Goal: Task Accomplishment & Management: Use online tool/utility

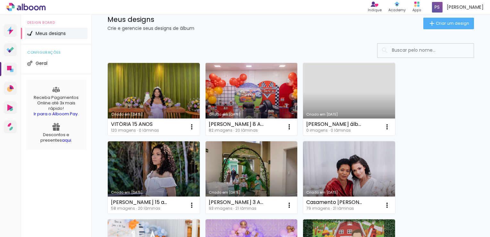
scroll to position [64, 0]
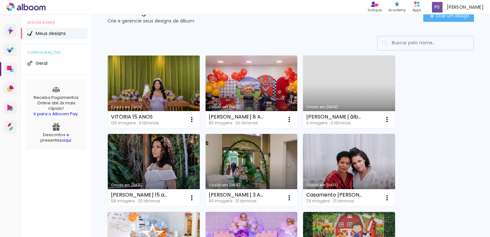
click at [178, 87] on link "Criado em [DATE]" at bounding box center [154, 91] width 92 height 73
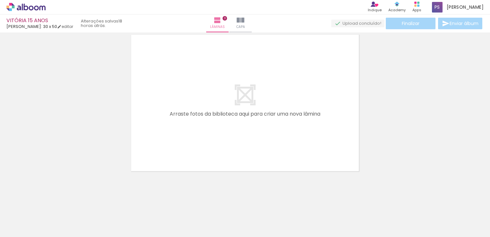
scroll to position [0, 1197]
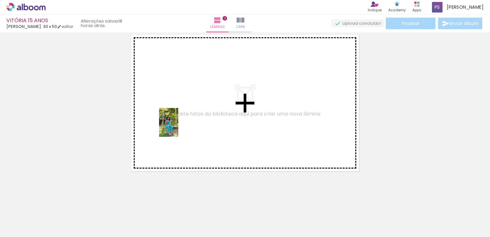
drag, startPoint x: 163, startPoint y: 216, endPoint x: 178, endPoint y: 127, distance: 89.8
click at [178, 127] on quentale-workspace at bounding box center [245, 118] width 490 height 237
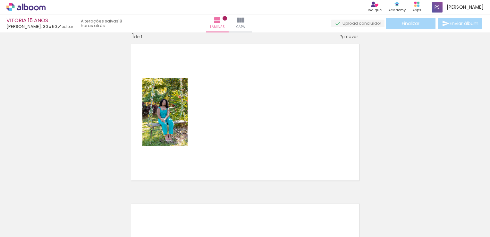
scroll to position [8, 0]
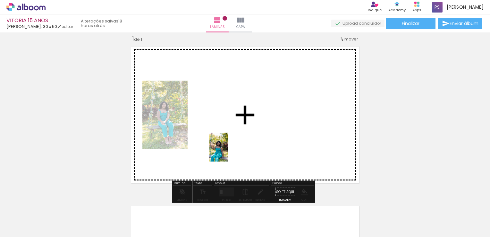
drag, startPoint x: 201, startPoint y: 220, endPoint x: 228, endPoint y: 152, distance: 73.5
click at [228, 152] on quentale-workspace at bounding box center [245, 118] width 490 height 237
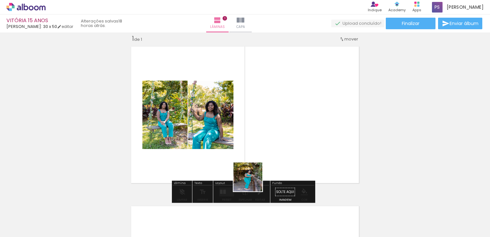
drag, startPoint x: 238, startPoint y: 218, endPoint x: 268, endPoint y: 156, distance: 69.2
click at [268, 156] on quentale-workspace at bounding box center [245, 118] width 490 height 237
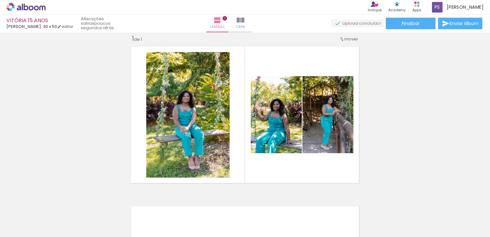
scroll to position [0, 1217]
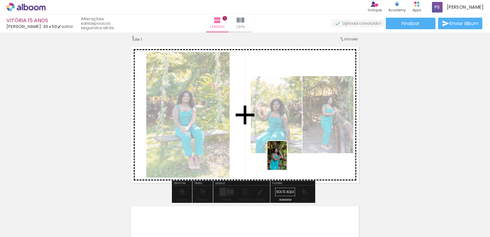
drag, startPoint x: 284, startPoint y: 218, endPoint x: 287, endPoint y: 160, distance: 58.5
click at [287, 160] on quentale-workspace at bounding box center [245, 118] width 490 height 237
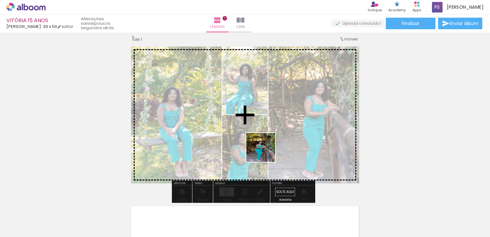
drag, startPoint x: 253, startPoint y: 214, endPoint x: 266, endPoint y: 152, distance: 62.8
click at [266, 152] on quentale-workspace at bounding box center [245, 118] width 490 height 237
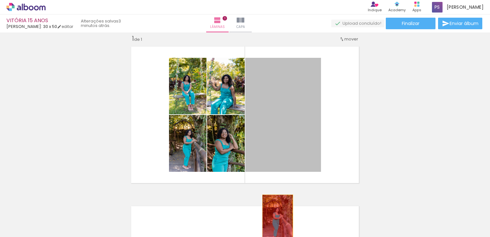
drag, startPoint x: 263, startPoint y: 152, endPoint x: 275, endPoint y: 217, distance: 66.3
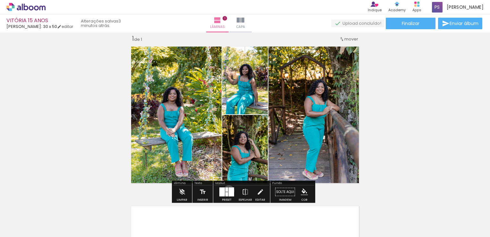
click at [229, 190] on div at bounding box center [231, 191] width 5 height 9
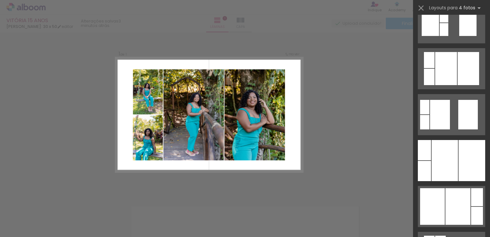
scroll to position [257, 0]
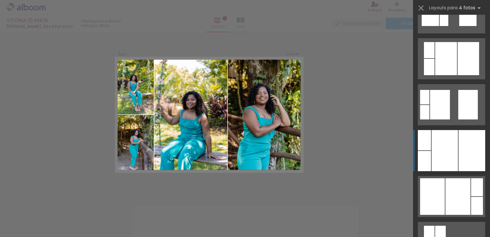
click at [443, 143] on div at bounding box center [445, 150] width 26 height 41
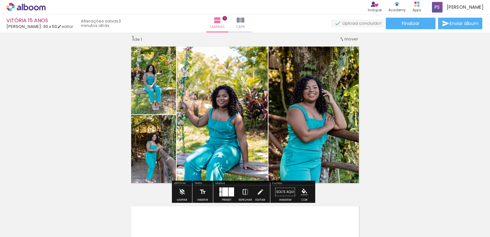
click at [247, 191] on iron-icon at bounding box center [245, 191] width 7 height 13
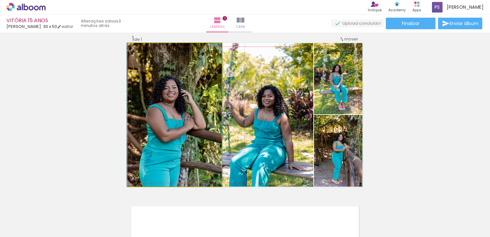
click at [180, 121] on quentale-photo at bounding box center [175, 114] width 94 height 143
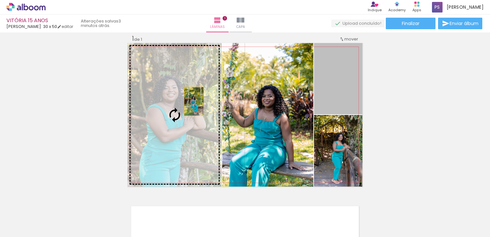
drag, startPoint x: 332, startPoint y: 88, endPoint x: 191, endPoint y: 101, distance: 141.5
click at [0, 0] on slot at bounding box center [0, 0] width 0 height 0
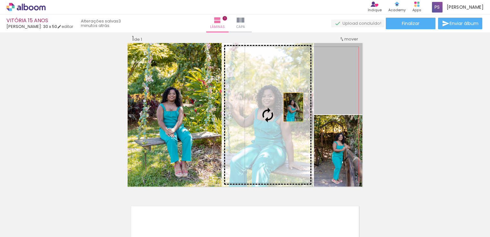
drag, startPoint x: 329, startPoint y: 97, endPoint x: 279, endPoint y: 109, distance: 51.7
click at [0, 0] on slot at bounding box center [0, 0] width 0 height 0
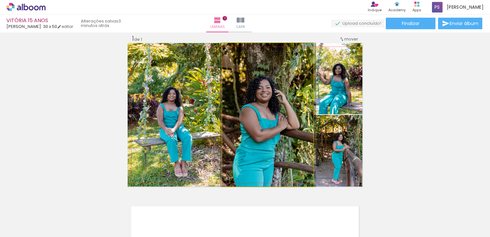
drag, startPoint x: 278, startPoint y: 115, endPoint x: 278, endPoint y: 111, distance: 4.2
click at [281, 115] on quentale-photo at bounding box center [267, 114] width 91 height 143
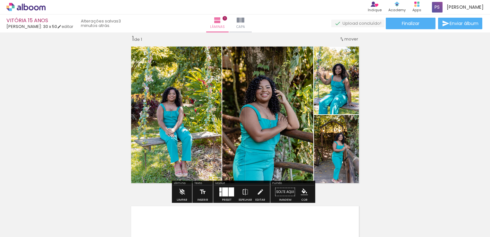
click at [332, 100] on quentale-photo at bounding box center [338, 78] width 48 height 71
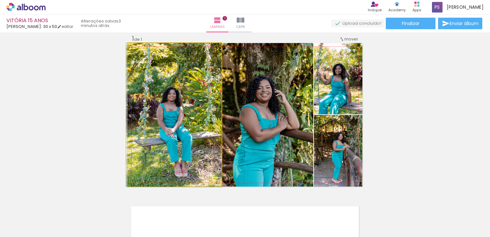
drag, startPoint x: 182, startPoint y: 125, endPoint x: 182, endPoint y: 119, distance: 5.8
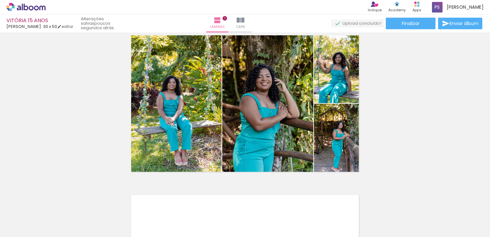
scroll to position [8, 0]
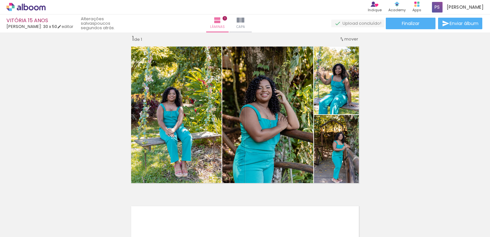
click at [82, 113] on div "Inserir lâmina 1 de 1" at bounding box center [245, 186] width 490 height 319
click at [58, 110] on div "Inserir lâmina 1 de 1" at bounding box center [245, 186] width 490 height 319
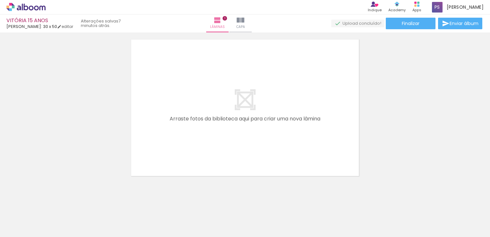
scroll to position [179, 0]
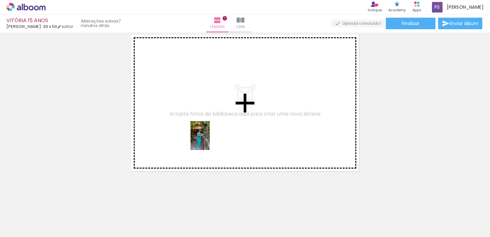
drag, startPoint x: 259, startPoint y: 217, endPoint x: 210, endPoint y: 140, distance: 91.5
click at [210, 140] on quentale-workspace at bounding box center [245, 118] width 490 height 237
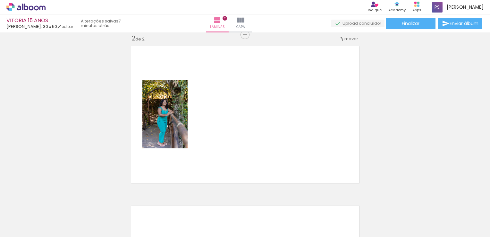
scroll to position [167, 0]
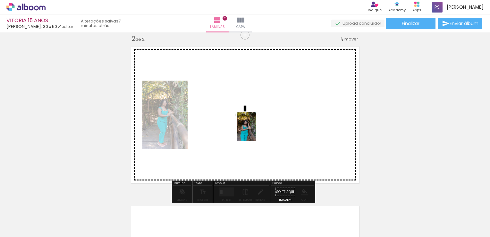
drag, startPoint x: 321, startPoint y: 217, endPoint x: 256, endPoint y: 131, distance: 107.3
click at [256, 131] on quentale-workspace at bounding box center [245, 118] width 490 height 237
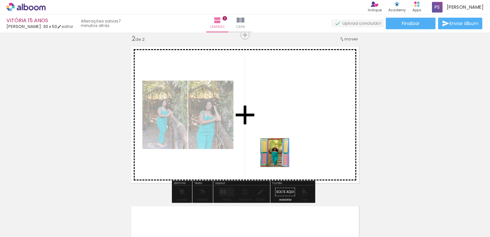
drag, startPoint x: 362, startPoint y: 219, endPoint x: 278, endPoint y: 155, distance: 106.2
click at [278, 155] on quentale-workspace at bounding box center [245, 118] width 490 height 237
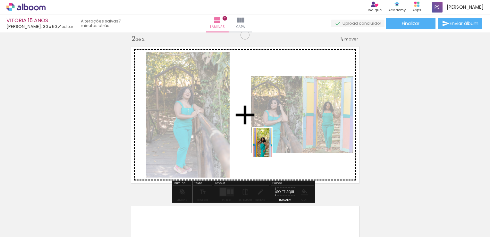
drag, startPoint x: 399, startPoint y: 224, endPoint x: 267, endPoint y: 144, distance: 154.3
click at [267, 144] on quentale-workspace at bounding box center [245, 118] width 490 height 237
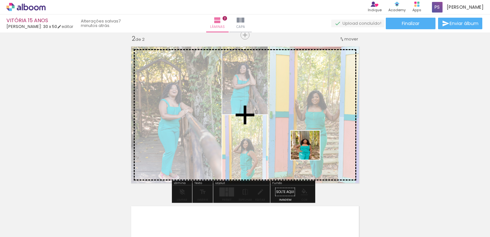
drag, startPoint x: 429, startPoint y: 216, endPoint x: 292, endPoint y: 138, distance: 157.2
click at [292, 138] on quentale-workspace at bounding box center [245, 118] width 490 height 237
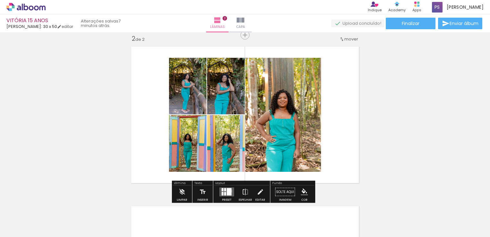
click at [228, 191] on div at bounding box center [229, 191] width 5 height 7
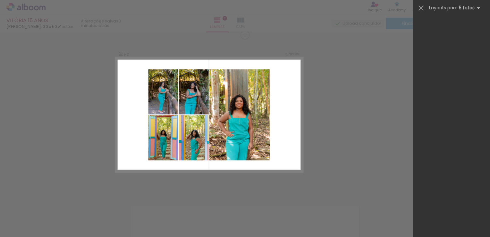
scroll to position [0, 0]
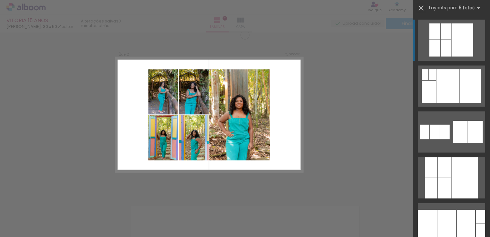
click at [420, 9] on iron-icon at bounding box center [421, 8] width 9 height 9
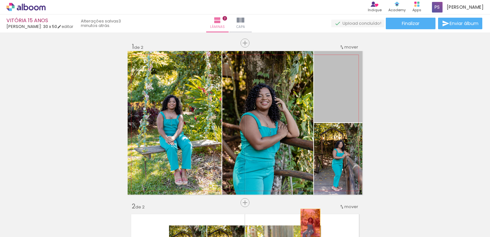
drag, startPoint x: 331, startPoint y: 100, endPoint x: 313, endPoint y: 180, distance: 82.1
click at [305, 233] on quentale-workspace at bounding box center [245, 118] width 490 height 237
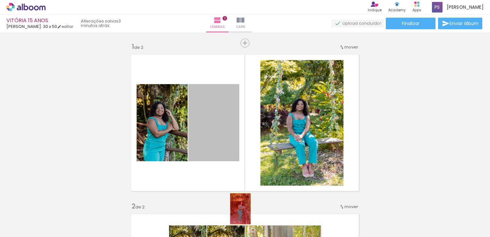
drag, startPoint x: 211, startPoint y: 123, endPoint x: 238, endPoint y: 209, distance: 90.3
click at [238, 209] on quentale-workspace at bounding box center [245, 118] width 490 height 237
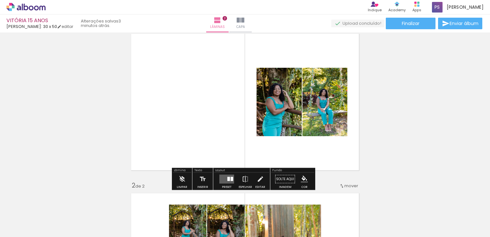
scroll to position [32, 0]
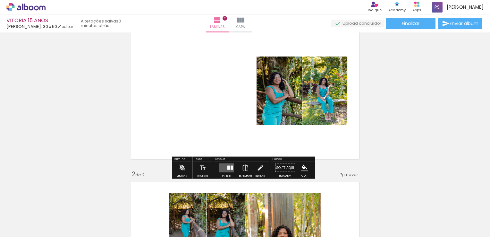
click at [231, 167] on div at bounding box center [232, 168] width 3 height 4
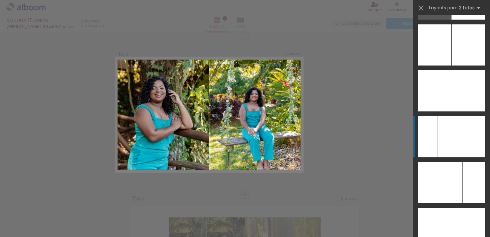
scroll to position [3334, 0]
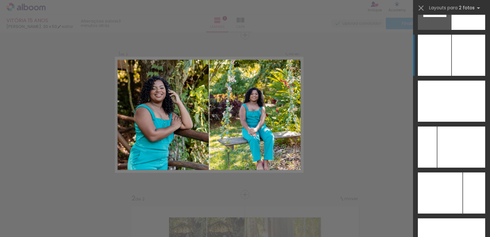
click at [452, 57] on div at bounding box center [468, 55] width 33 height 41
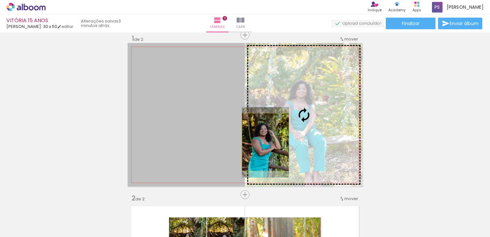
drag, startPoint x: 227, startPoint y: 140, endPoint x: 263, endPoint y: 142, distance: 36.0
click at [0, 0] on slot at bounding box center [0, 0] width 0 height 0
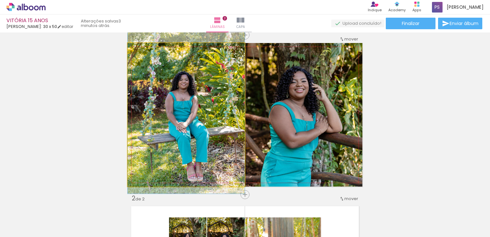
drag, startPoint x: 227, startPoint y: 134, endPoint x: 225, endPoint y: 125, distance: 9.2
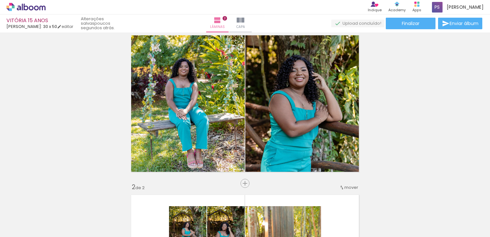
scroll to position [8, 0]
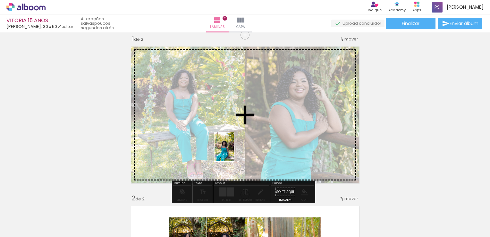
drag, startPoint x: 178, startPoint y: 215, endPoint x: 234, endPoint y: 151, distance: 84.8
click at [234, 151] on quentale-workspace at bounding box center [245, 118] width 490 height 237
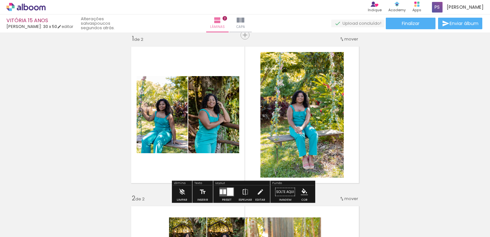
click at [224, 191] on div at bounding box center [224, 191] width 3 height 5
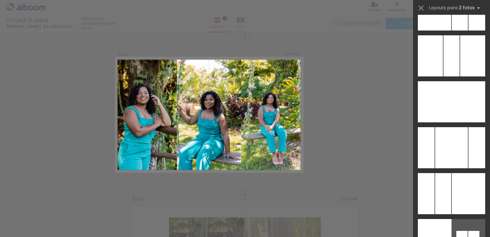
scroll to position [3619, 0]
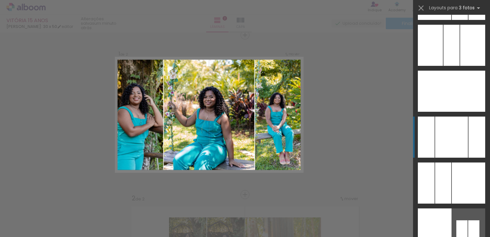
click at [455, 138] on div at bounding box center [451, 136] width 33 height 41
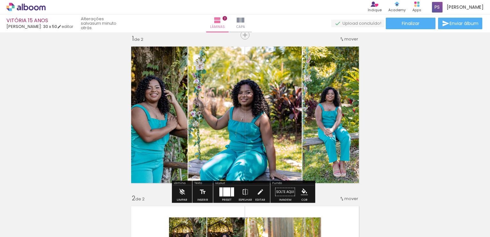
click at [227, 193] on div at bounding box center [226, 191] width 7 height 9
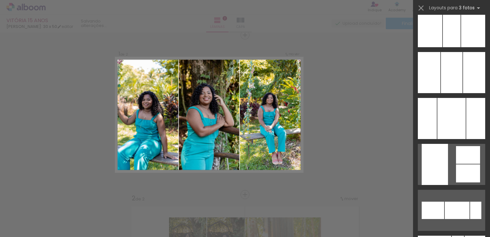
scroll to position [3876, 0]
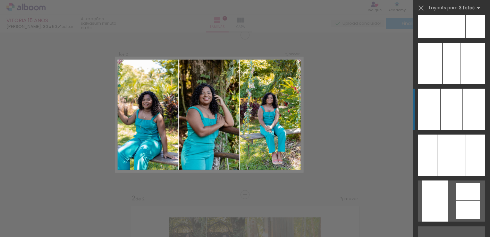
click at [454, 111] on div at bounding box center [451, 109] width 21 height 41
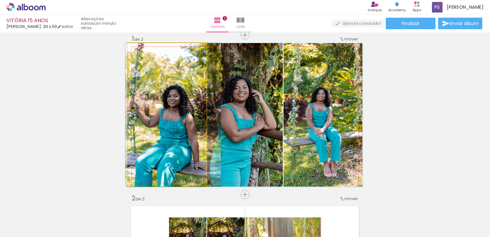
drag, startPoint x: 177, startPoint y: 113, endPoint x: 183, endPoint y: 111, distance: 6.4
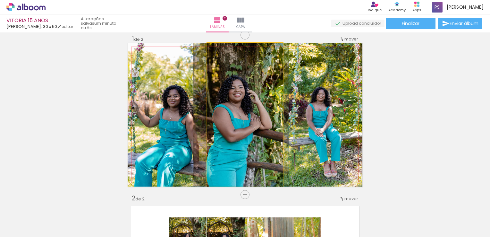
drag, startPoint x: 224, startPoint y: 112, endPoint x: 220, endPoint y: 113, distance: 4.2
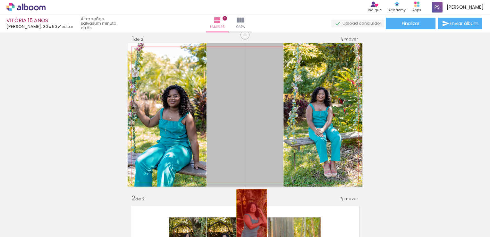
drag, startPoint x: 237, startPoint y: 116, endPoint x: 249, endPoint y: 210, distance: 94.4
click at [249, 220] on quentale-workspace at bounding box center [245, 118] width 490 height 237
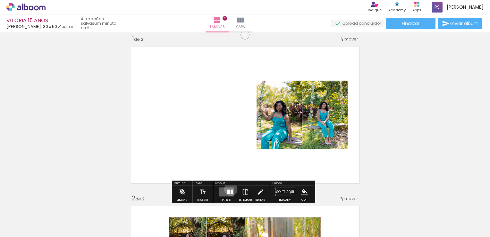
click at [229, 189] on quentale-layouter at bounding box center [226, 191] width 15 height 9
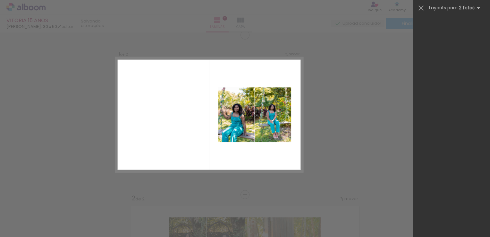
scroll to position [0, 0]
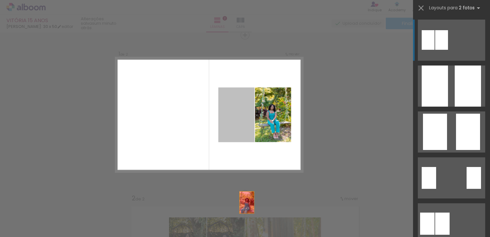
drag, startPoint x: 237, startPoint y: 125, endPoint x: 247, endPoint y: 224, distance: 99.0
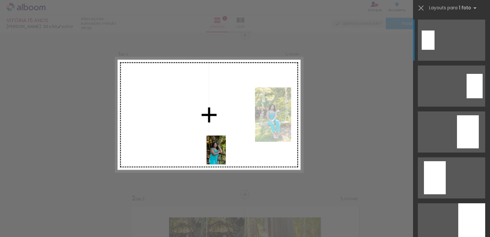
drag, startPoint x: 289, startPoint y: 219, endPoint x: 226, endPoint y: 155, distance: 90.1
click at [226, 155] on quentale-workspace at bounding box center [245, 118] width 490 height 237
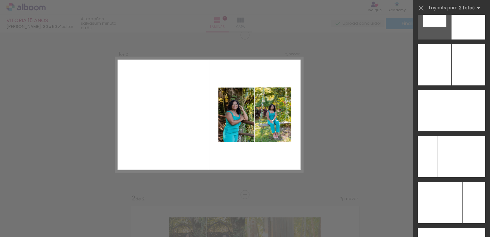
scroll to position [3308, 0]
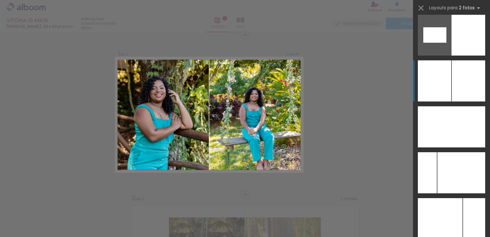
click at [452, 83] on div at bounding box center [468, 80] width 33 height 41
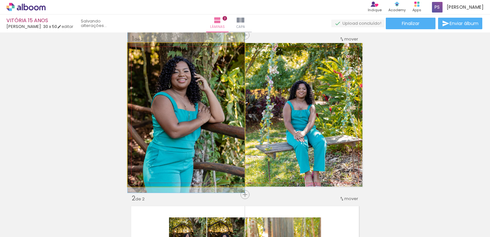
drag, startPoint x: 210, startPoint y: 107, endPoint x: 210, endPoint y: 97, distance: 9.9
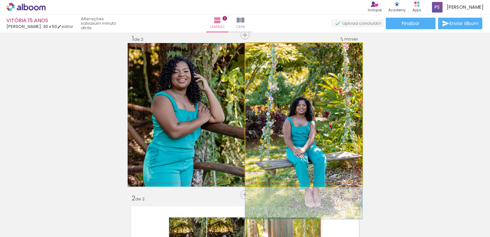
drag, startPoint x: 306, startPoint y: 117, endPoint x: 306, endPoint y: 138, distance: 20.5
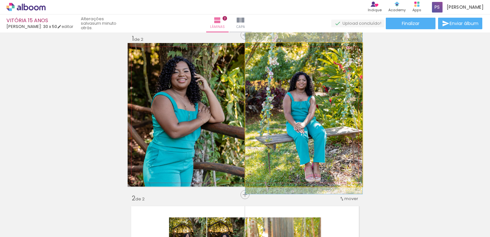
drag, startPoint x: 309, startPoint y: 140, endPoint x: 306, endPoint y: 115, distance: 25.2
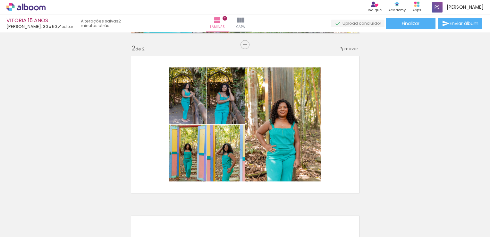
scroll to position [168, 0]
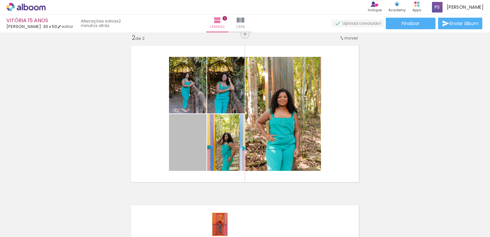
drag, startPoint x: 196, startPoint y: 136, endPoint x: 218, endPoint y: 224, distance: 90.6
click at [218, 224] on quentale-workspace at bounding box center [245, 118] width 490 height 237
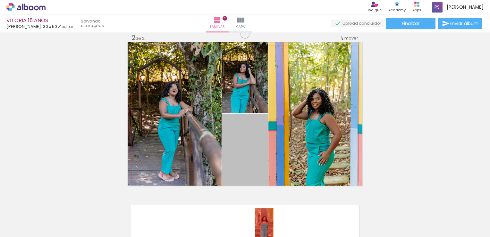
drag, startPoint x: 243, startPoint y: 148, endPoint x: 261, endPoint y: 218, distance: 71.6
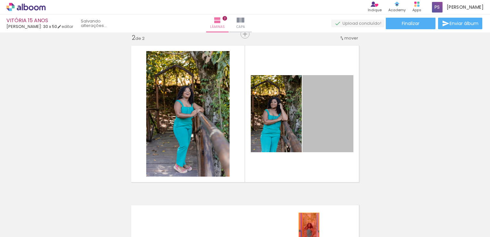
drag, startPoint x: 335, startPoint y: 135, endPoint x: 297, endPoint y: 212, distance: 85.7
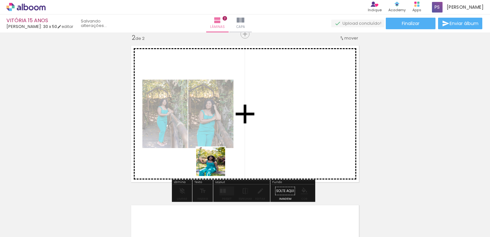
drag, startPoint x: 182, startPoint y: 222, endPoint x: 218, endPoint y: 211, distance: 37.6
click at [252, 136] on quentale-workspace at bounding box center [245, 118] width 490 height 237
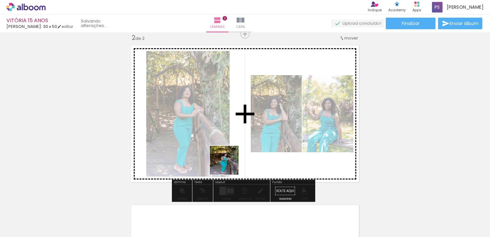
drag, startPoint x: 215, startPoint y: 225, endPoint x: 236, endPoint y: 147, distance: 80.7
click at [236, 147] on quentale-workspace at bounding box center [245, 118] width 490 height 237
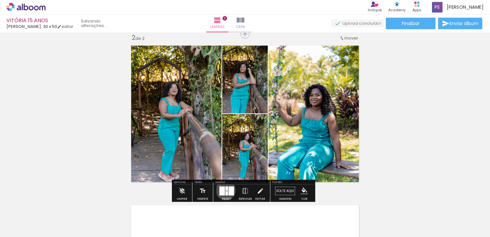
click at [226, 190] on div at bounding box center [227, 188] width 3 height 4
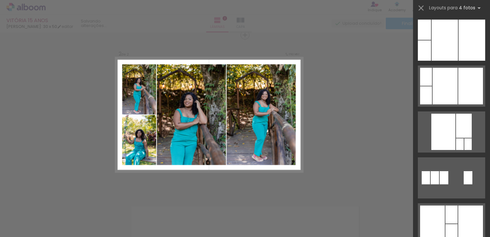
scroll to position [1030, 0]
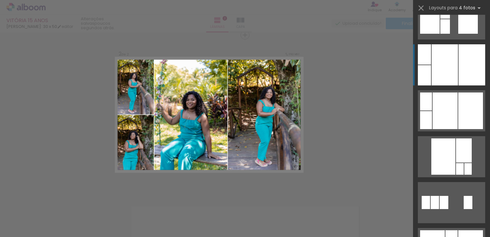
click at [466, 75] on div at bounding box center [472, 64] width 27 height 41
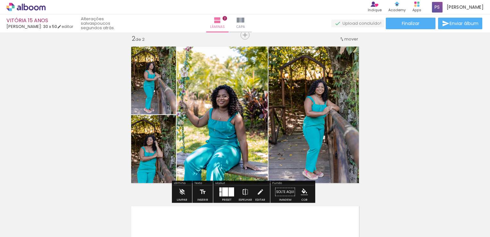
click at [243, 192] on iron-icon at bounding box center [245, 191] width 7 height 13
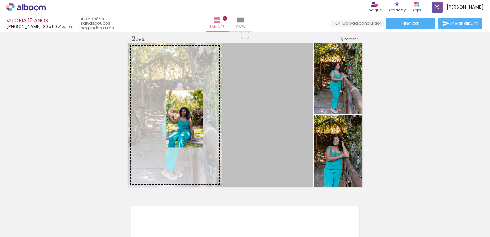
drag, startPoint x: 268, startPoint y: 128, endPoint x: 182, endPoint y: 119, distance: 86.4
click at [0, 0] on slot at bounding box center [0, 0] width 0 height 0
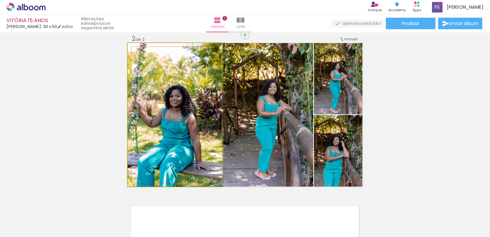
drag, startPoint x: 200, startPoint y: 124, endPoint x: 206, endPoint y: 105, distance: 20.8
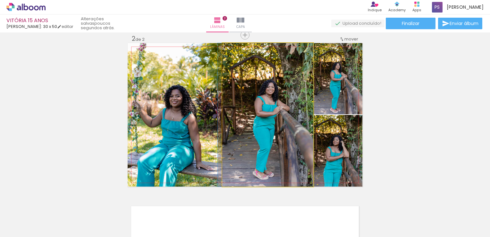
drag, startPoint x: 278, startPoint y: 117, endPoint x: 271, endPoint y: 116, distance: 7.4
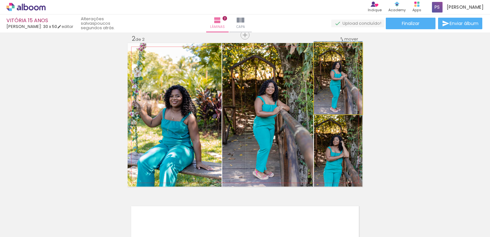
drag, startPoint x: 337, startPoint y: 92, endPoint x: 337, endPoint y: 84, distance: 7.7
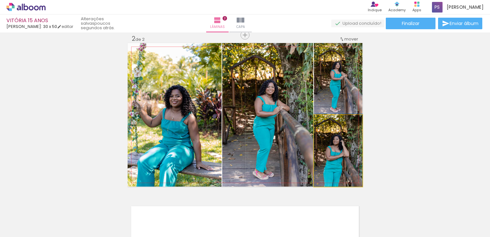
drag, startPoint x: 342, startPoint y: 164, endPoint x: 347, endPoint y: 155, distance: 10.2
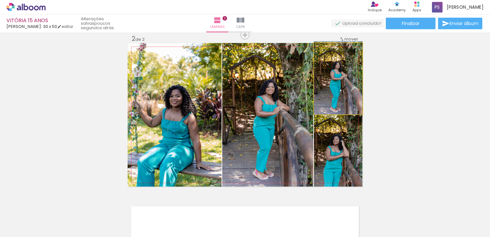
click at [333, 94] on quentale-photo at bounding box center [338, 78] width 48 height 71
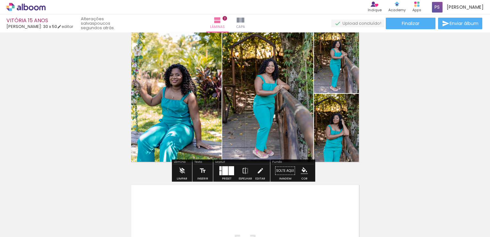
scroll to position [200, 0]
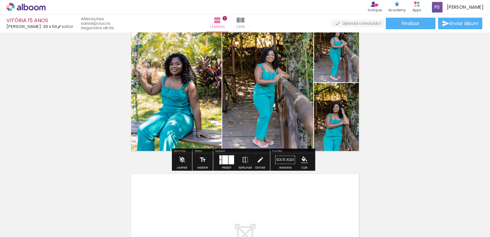
click at [80, 125] on div "Inserir lâmina 1 de 2 Inserir lâmina 2 de 2" at bounding box center [245, 74] width 490 height 479
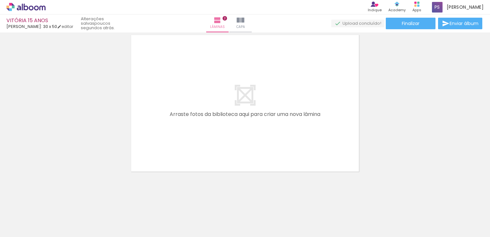
scroll to position [339, 0]
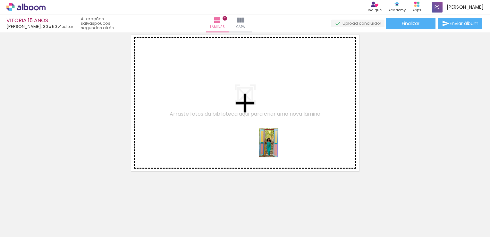
drag, startPoint x: 363, startPoint y: 216, endPoint x: 394, endPoint y: 218, distance: 30.5
click at [275, 143] on quentale-workspace at bounding box center [245, 118] width 490 height 237
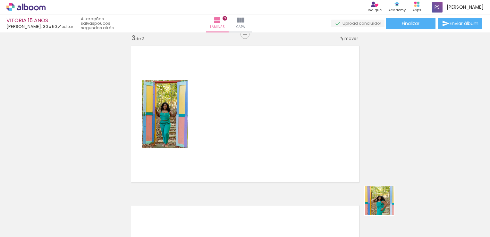
scroll to position [327, 0]
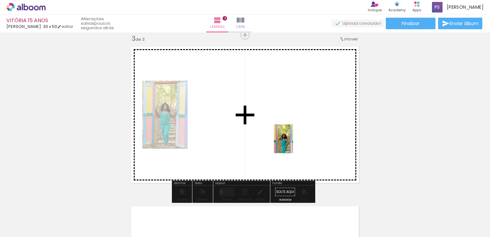
drag, startPoint x: 399, startPoint y: 219, endPoint x: 293, endPoint y: 143, distance: 130.3
click at [293, 143] on quentale-workspace at bounding box center [245, 118] width 490 height 237
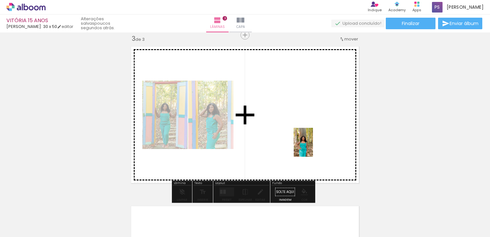
drag, startPoint x: 422, startPoint y: 215, endPoint x: 311, endPoint y: 146, distance: 131.0
click at [311, 146] on quentale-workspace at bounding box center [245, 118] width 490 height 237
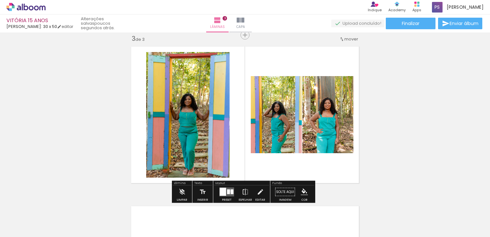
click at [231, 191] on div at bounding box center [232, 191] width 3 height 5
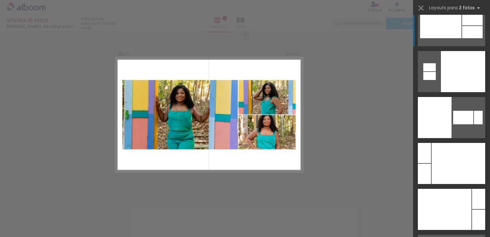
scroll to position [8688, 0]
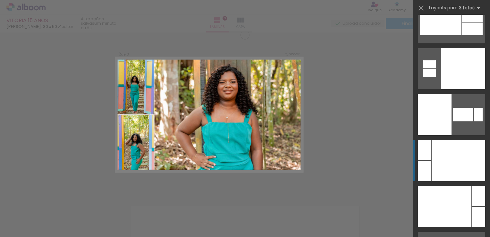
click at [450, 152] on div at bounding box center [459, 160] width 54 height 41
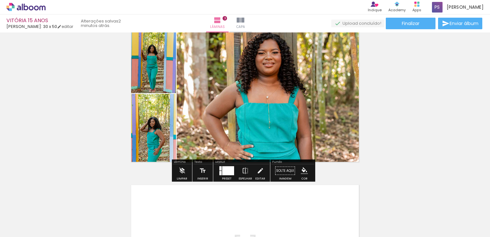
scroll to position [359, 0]
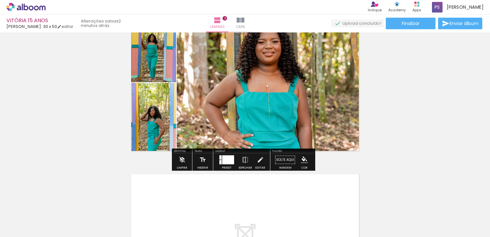
click at [230, 160] on div at bounding box center [228, 159] width 12 height 9
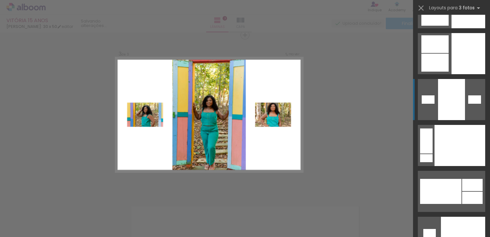
scroll to position [8313, 0]
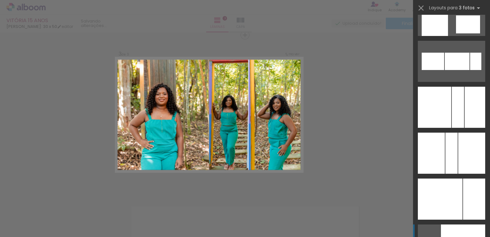
scroll to position [3900, 0]
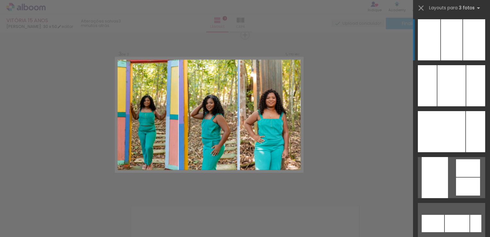
click at [431, 48] on div at bounding box center [429, 39] width 22 height 41
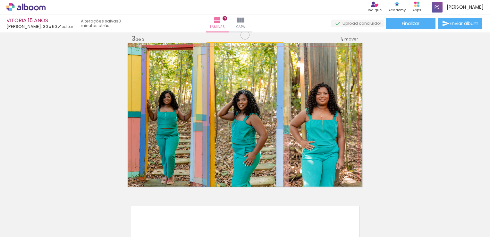
drag, startPoint x: 257, startPoint y: 128, endPoint x: 253, endPoint y: 108, distance: 20.3
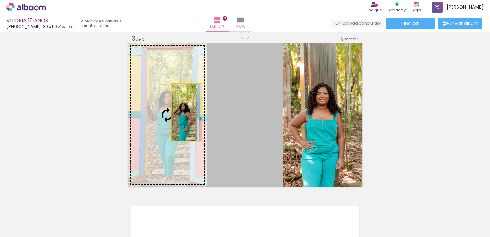
drag, startPoint x: 249, startPoint y: 112, endPoint x: 182, endPoint y: 112, distance: 67.0
click at [0, 0] on slot at bounding box center [0, 0] width 0 height 0
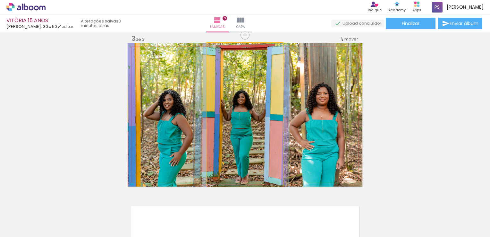
drag, startPoint x: 237, startPoint y: 119, endPoint x: 234, endPoint y: 116, distance: 4.6
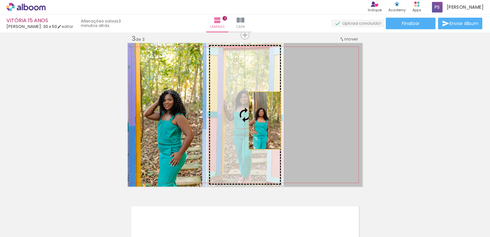
drag, startPoint x: 300, startPoint y: 122, endPoint x: 248, endPoint y: 120, distance: 52.0
click at [0, 0] on slot at bounding box center [0, 0] width 0 height 0
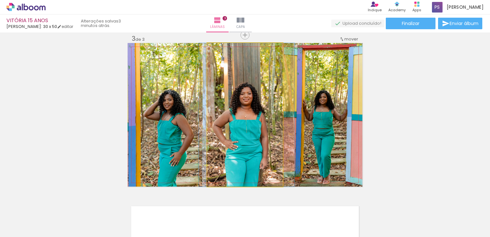
drag, startPoint x: 258, startPoint y: 123, endPoint x: 260, endPoint y: 119, distance: 3.9
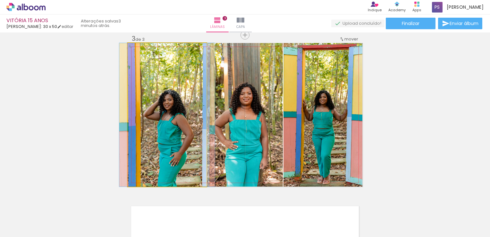
drag, startPoint x: 188, startPoint y: 119, endPoint x: 188, endPoint y: 111, distance: 7.7
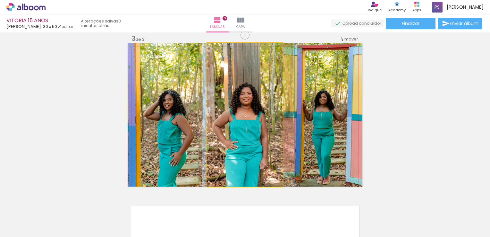
click at [259, 116] on quentale-photo at bounding box center [245, 114] width 76 height 143
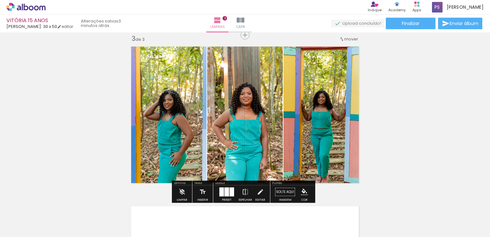
click at [98, 101] on div "Inserir lâmina 1 de 3 Inserir lâmina 2 de 3 Inserir lâmina 3 de 3" at bounding box center [245, 27] width 490 height 638
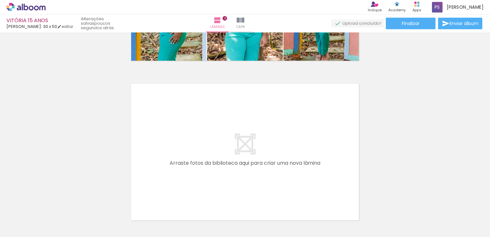
scroll to position [0, 3876]
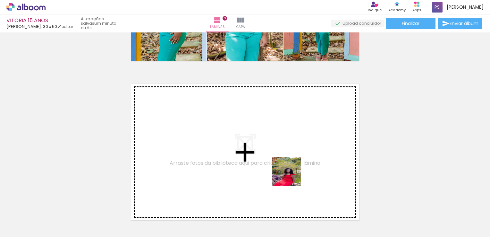
drag, startPoint x: 344, startPoint y: 219, endPoint x: 266, endPoint y: 161, distance: 97.3
click at [266, 161] on quentale-workspace at bounding box center [245, 118] width 490 height 237
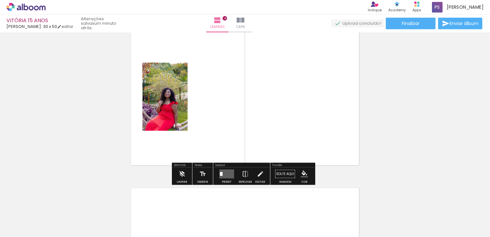
scroll to position [518, 0]
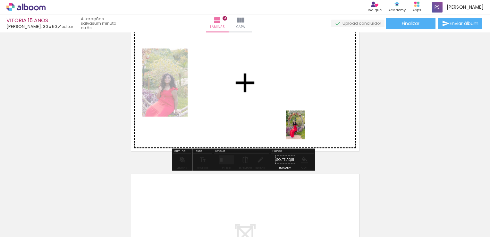
drag, startPoint x: 303, startPoint y: 220, endPoint x: 305, endPoint y: 128, distance: 92.7
click at [305, 128] on quentale-workspace at bounding box center [245, 118] width 490 height 237
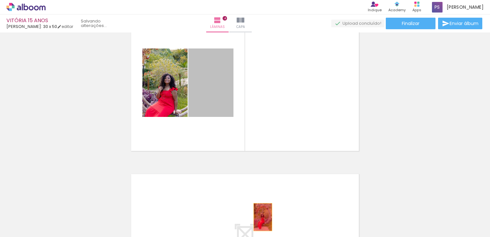
drag, startPoint x: 213, startPoint y: 94, endPoint x: 260, endPoint y: 217, distance: 132.0
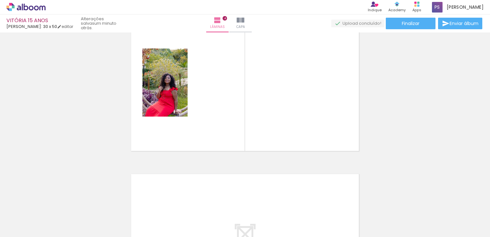
scroll to position [0, 3520]
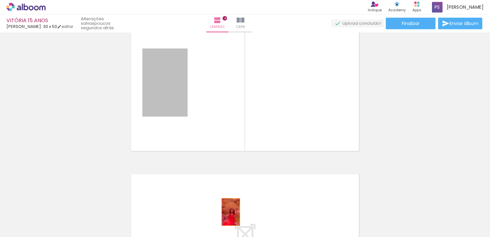
drag, startPoint x: 175, startPoint y: 109, endPoint x: 228, endPoint y: 213, distance: 116.5
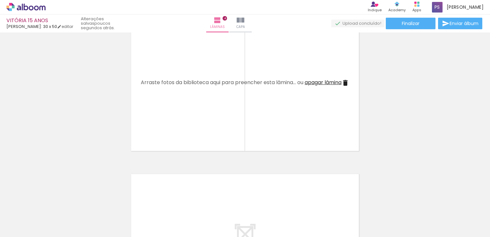
scroll to position [0, 3494]
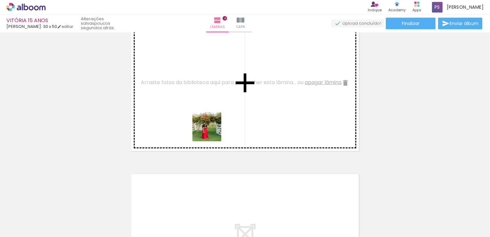
drag, startPoint x: 235, startPoint y: 214, endPoint x: 210, endPoint y: 123, distance: 94.4
click at [210, 123] on quentale-workspace at bounding box center [245, 118] width 490 height 237
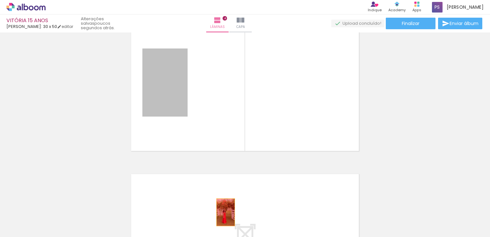
drag, startPoint x: 163, startPoint y: 114, endPoint x: 223, endPoint y: 212, distance: 114.9
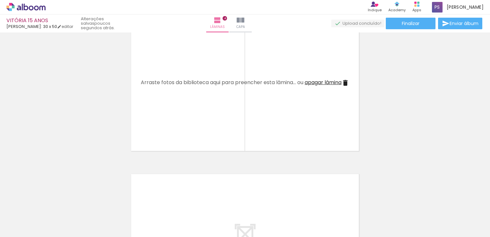
scroll to position [0, 3004]
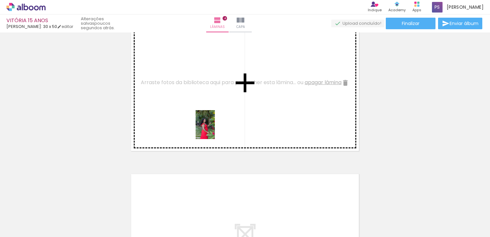
drag, startPoint x: 304, startPoint y: 215, endPoint x: 212, endPoint y: 128, distance: 126.6
click at [212, 126] on quentale-workspace at bounding box center [245, 118] width 490 height 237
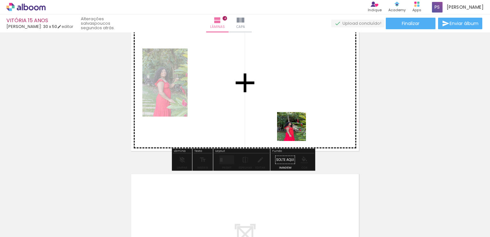
drag, startPoint x: 333, startPoint y: 220, endPoint x: 293, endPoint y: 121, distance: 107.3
click at [293, 121] on quentale-workspace at bounding box center [245, 118] width 490 height 237
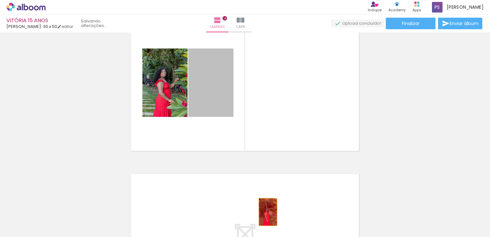
drag, startPoint x: 217, startPoint y: 98, endPoint x: 266, endPoint y: 212, distance: 124.3
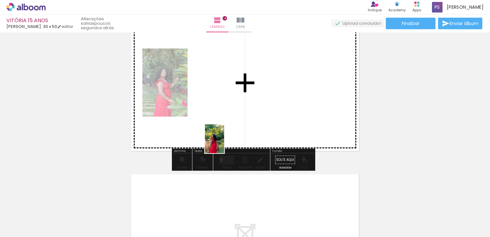
drag, startPoint x: 160, startPoint y: 221, endPoint x: 234, endPoint y: 131, distance: 116.3
click at [234, 131] on quentale-workspace at bounding box center [245, 118] width 490 height 237
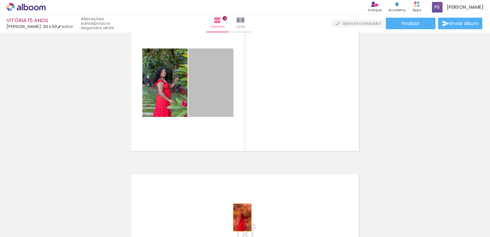
drag, startPoint x: 218, startPoint y: 101, endPoint x: 240, endPoint y: 219, distance: 119.9
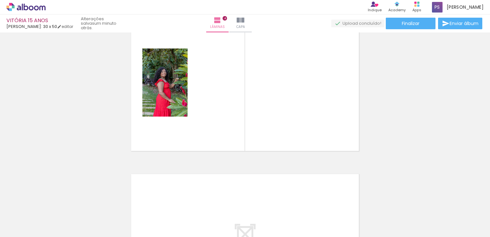
scroll to position [0, 3454]
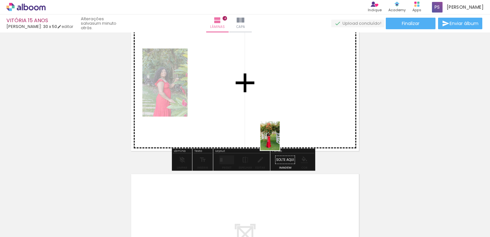
drag, startPoint x: 285, startPoint y: 220, endPoint x: 280, endPoint y: 141, distance: 79.4
click at [280, 141] on quentale-workspace at bounding box center [245, 118] width 490 height 237
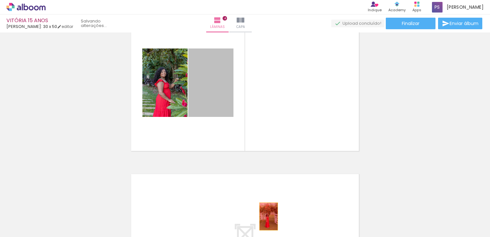
drag, startPoint x: 220, startPoint y: 100, endPoint x: 266, endPoint y: 216, distance: 125.3
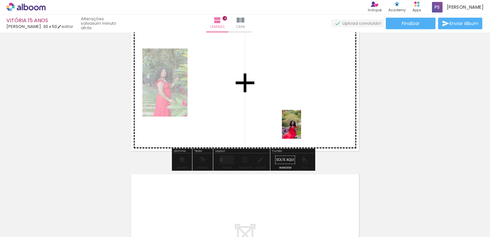
drag, startPoint x: 388, startPoint y: 218, endPoint x: 301, endPoint y: 128, distance: 125.5
click at [301, 128] on quentale-workspace at bounding box center [245, 118] width 490 height 237
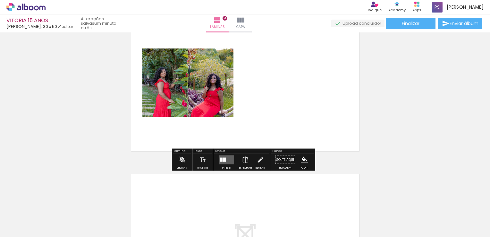
click at [225, 160] on quentale-layouter at bounding box center [226, 159] width 15 height 9
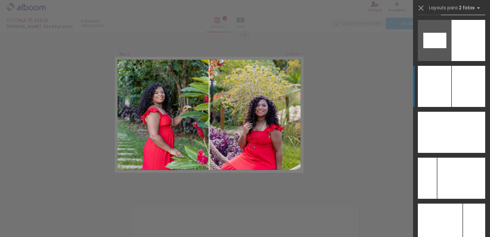
scroll to position [3302, 0]
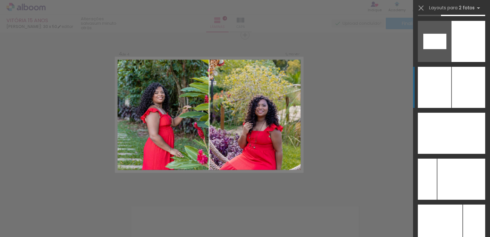
click at [453, 98] on div at bounding box center [468, 87] width 33 height 41
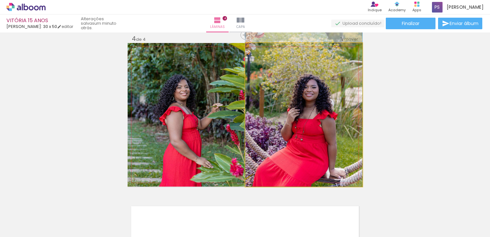
drag, startPoint x: 311, startPoint y: 138, endPoint x: 305, endPoint y: 89, distance: 49.4
drag, startPoint x: 323, startPoint y: 97, endPoint x: 311, endPoint y: 93, distance: 12.9
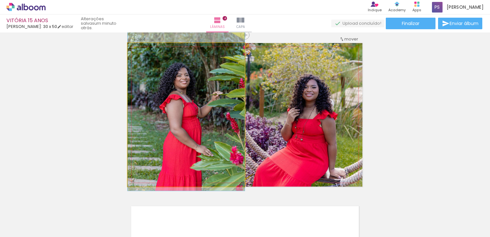
drag, startPoint x: 196, startPoint y: 99, endPoint x: 194, endPoint y: 88, distance: 12.1
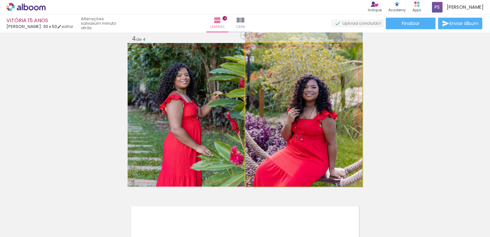
drag, startPoint x: 300, startPoint y: 118, endPoint x: 294, endPoint y: 106, distance: 13.2
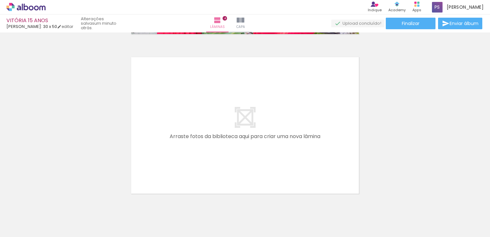
scroll to position [647, 0]
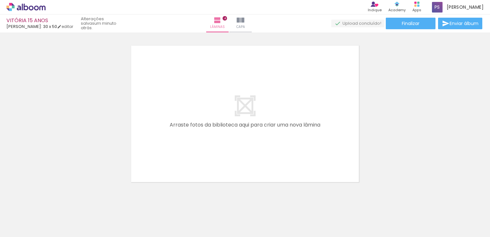
click at [353, 220] on div at bounding box center [347, 215] width 21 height 32
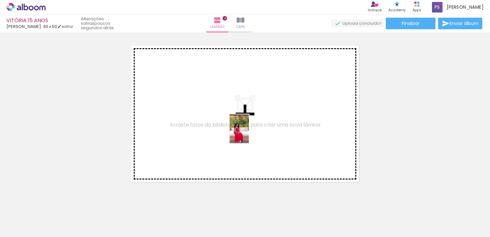
drag, startPoint x: 458, startPoint y: 218, endPoint x: 249, endPoint y: 133, distance: 225.1
click at [249, 133] on quentale-workspace at bounding box center [245, 118] width 490 height 237
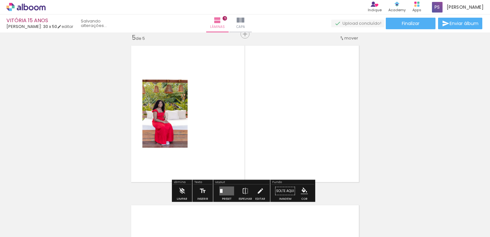
scroll to position [646, 0]
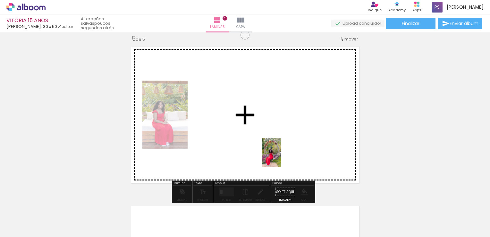
drag, startPoint x: 353, startPoint y: 217, endPoint x: 279, endPoint y: 155, distance: 96.5
click at [279, 155] on quentale-workspace at bounding box center [245, 118] width 490 height 237
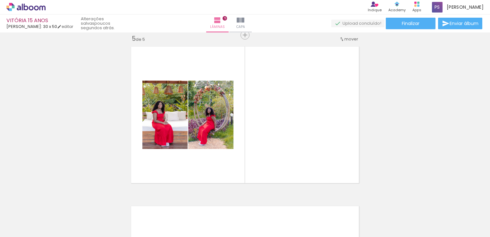
scroll to position [0, 3001]
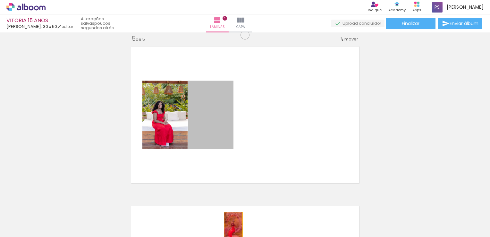
drag, startPoint x: 203, startPoint y: 138, endPoint x: 231, endPoint y: 226, distance: 92.3
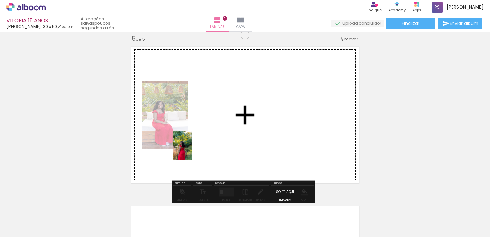
drag, startPoint x: 159, startPoint y: 214, endPoint x: 192, endPoint y: 150, distance: 71.9
click at [192, 150] on quentale-workspace at bounding box center [245, 118] width 490 height 237
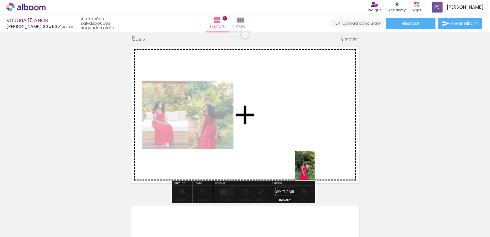
drag, startPoint x: 339, startPoint y: 222, endPoint x: 315, endPoint y: 170, distance: 57.4
click at [315, 170] on quentale-workspace at bounding box center [245, 118] width 490 height 237
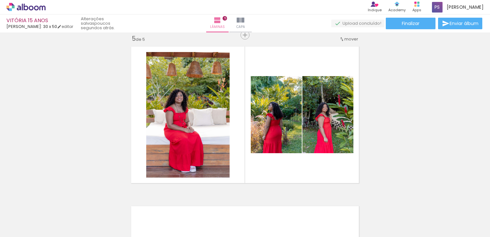
scroll to position [0, 3464]
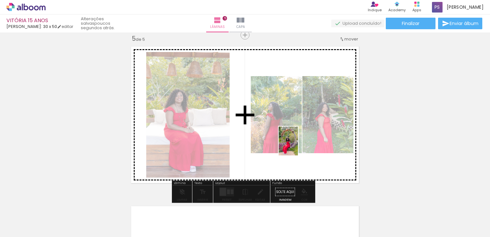
drag, startPoint x: 338, startPoint y: 219, endPoint x: 298, endPoint y: 146, distance: 83.8
click at [298, 146] on quentale-workspace at bounding box center [245, 118] width 490 height 237
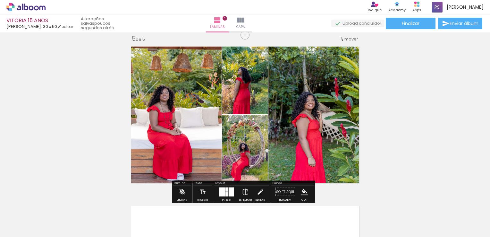
click at [229, 190] on div at bounding box center [231, 191] width 5 height 9
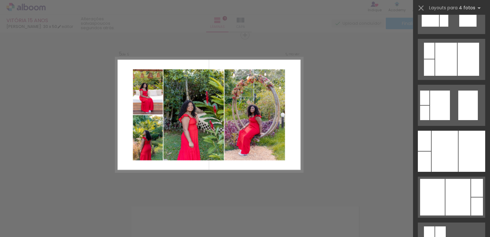
scroll to position [257, 0]
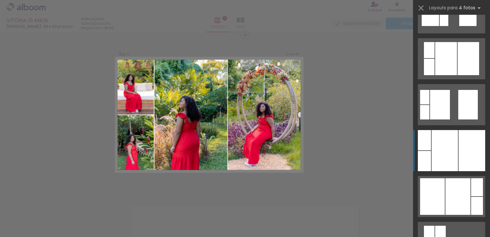
click at [447, 151] on div at bounding box center [445, 150] width 26 height 41
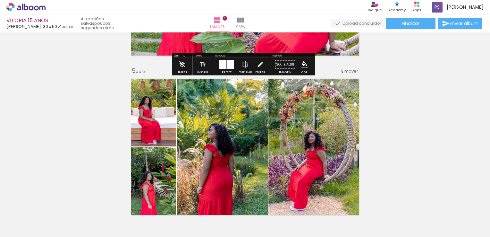
scroll to position [646, 0]
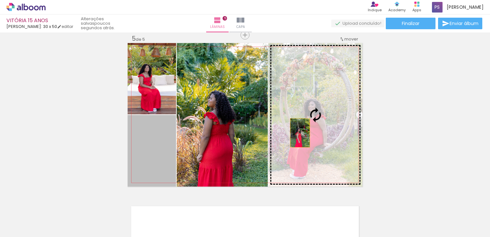
drag, startPoint x: 157, startPoint y: 149, endPoint x: 296, endPoint y: 132, distance: 140.8
click at [0, 0] on slot at bounding box center [0, 0] width 0 height 0
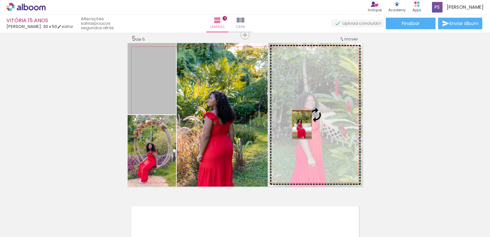
drag, startPoint x: 153, startPoint y: 94, endPoint x: 300, endPoint y: 124, distance: 149.6
click at [0, 0] on slot at bounding box center [0, 0] width 0 height 0
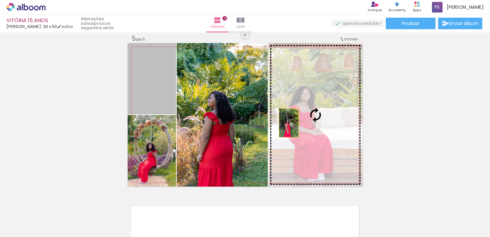
drag, startPoint x: 156, startPoint y: 94, endPoint x: 298, endPoint y: 125, distance: 145.6
click at [0, 0] on slot at bounding box center [0, 0] width 0 height 0
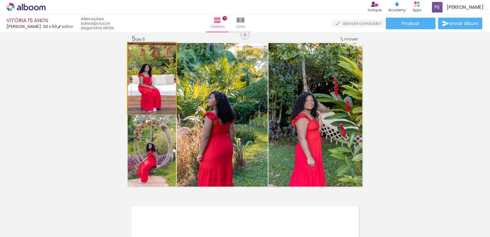
drag, startPoint x: 156, startPoint y: 102, endPoint x: 167, endPoint y: 124, distance: 24.2
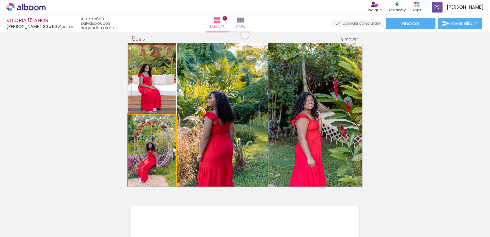
drag, startPoint x: 163, startPoint y: 149, endPoint x: 169, endPoint y: 147, distance: 6.2
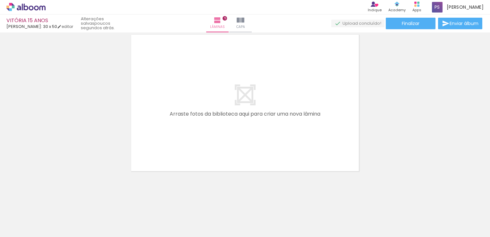
scroll to position [785, 0]
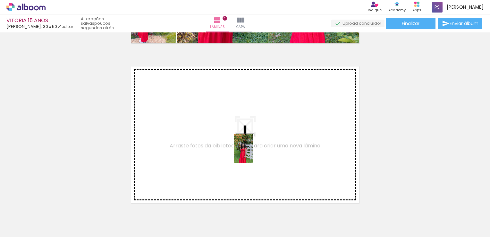
drag, startPoint x: 301, startPoint y: 217, endPoint x: 253, endPoint y: 152, distance: 80.9
click at [253, 152] on quentale-workspace at bounding box center [245, 118] width 490 height 237
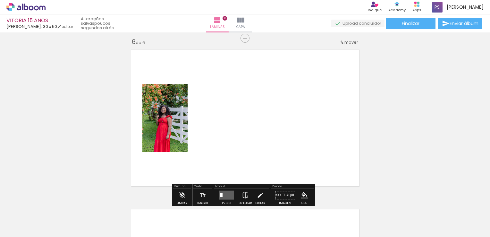
scroll to position [805, 0]
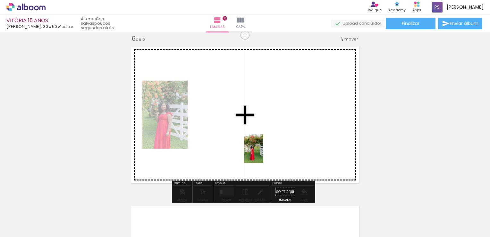
drag, startPoint x: 273, startPoint y: 219, endPoint x: 264, endPoint y: 143, distance: 76.3
click at [263, 143] on quentale-workspace at bounding box center [245, 118] width 490 height 237
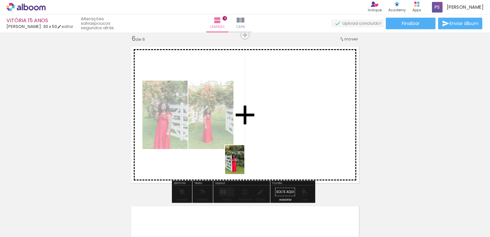
drag, startPoint x: 237, startPoint y: 218, endPoint x: 244, endPoint y: 164, distance: 54.4
click at [244, 164] on quentale-workspace at bounding box center [245, 118] width 490 height 237
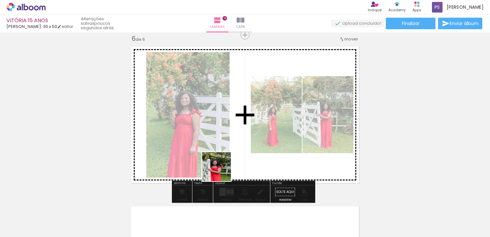
drag, startPoint x: 201, startPoint y: 216, endPoint x: 226, endPoint y: 170, distance: 51.7
click at [226, 165] on quentale-workspace at bounding box center [245, 118] width 490 height 237
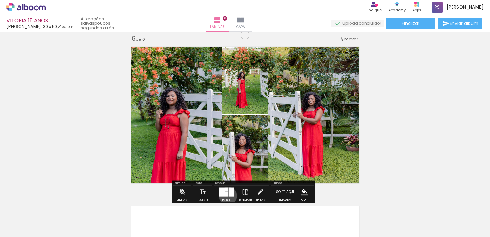
click at [226, 195] on quentale-layouter at bounding box center [226, 191] width 15 height 9
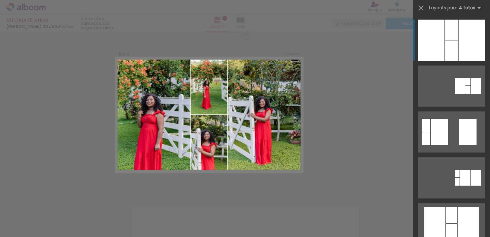
click at [448, 53] on div at bounding box center [451, 50] width 13 height 20
click at [460, 39] on div at bounding box center [472, 40] width 27 height 41
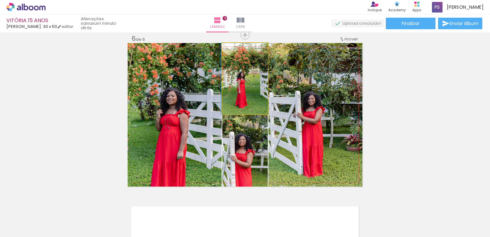
drag, startPoint x: 252, startPoint y: 91, endPoint x: 252, endPoint y: 85, distance: 6.1
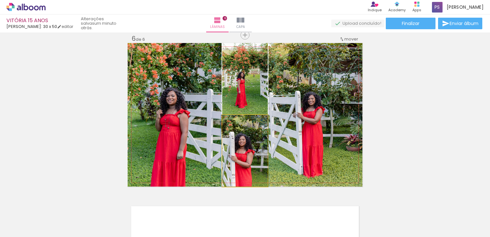
drag, startPoint x: 253, startPoint y: 143, endPoint x: 253, endPoint y: 137, distance: 5.8
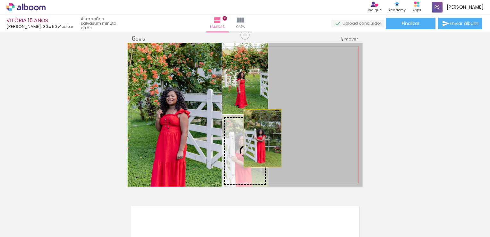
drag, startPoint x: 279, startPoint y: 137, endPoint x: 252, endPoint y: 138, distance: 27.9
click at [0, 0] on slot at bounding box center [0, 0] width 0 height 0
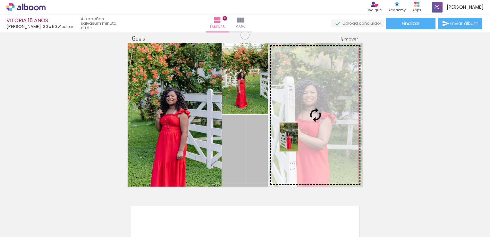
drag, startPoint x: 252, startPoint y: 144, endPoint x: 286, endPoint y: 137, distance: 35.1
click at [0, 0] on slot at bounding box center [0, 0] width 0 height 0
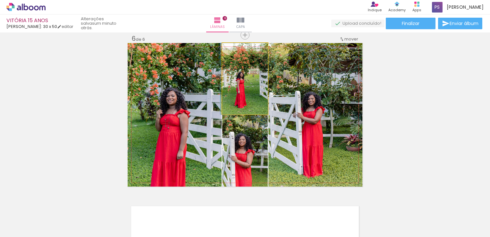
drag, startPoint x: 245, startPoint y: 94, endPoint x: 196, endPoint y: 99, distance: 49.3
click at [0, 0] on slot at bounding box center [0, 0] width 0 height 0
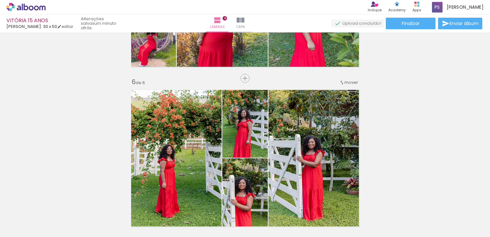
scroll to position [805, 0]
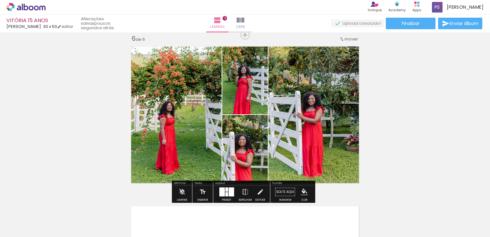
click at [226, 193] on div at bounding box center [227, 194] width 3 height 4
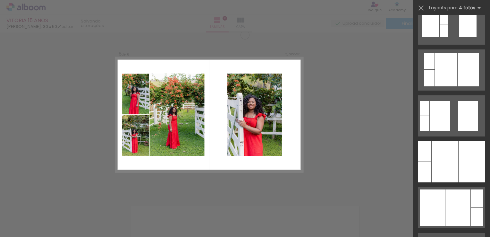
scroll to position [321, 0]
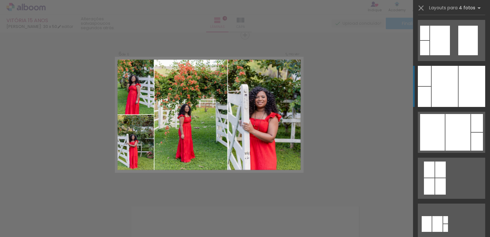
click at [452, 94] on div at bounding box center [445, 86] width 26 height 41
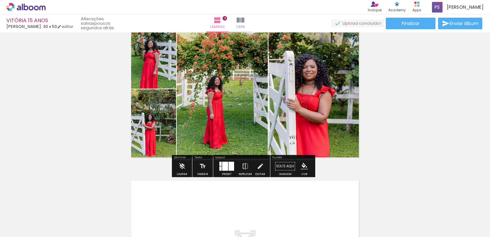
scroll to position [837, 0]
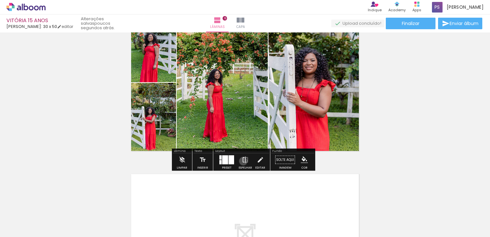
click at [242, 161] on iron-icon at bounding box center [245, 159] width 7 height 13
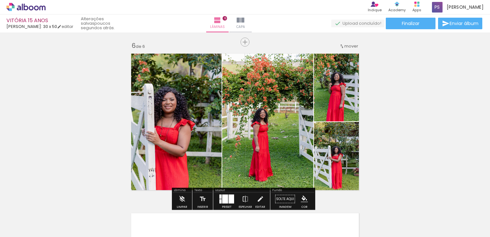
scroll to position [805, 0]
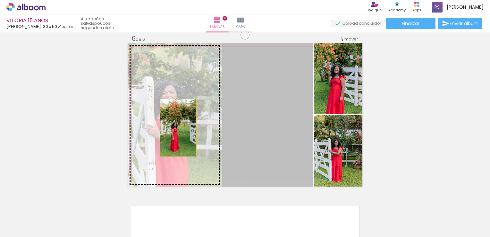
drag, startPoint x: 285, startPoint y: 128, endPoint x: 179, endPoint y: 124, distance: 106.2
click at [0, 0] on slot at bounding box center [0, 0] width 0 height 0
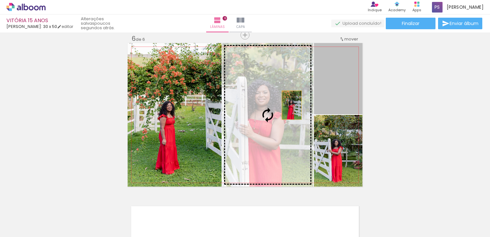
drag, startPoint x: 332, startPoint y: 90, endPoint x: 283, endPoint y: 107, distance: 51.8
click at [0, 0] on slot at bounding box center [0, 0] width 0 height 0
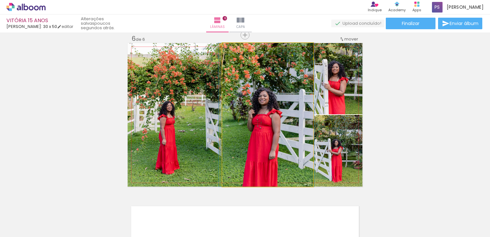
drag, startPoint x: 283, startPoint y: 107, endPoint x: 282, endPoint y: 102, distance: 5.5
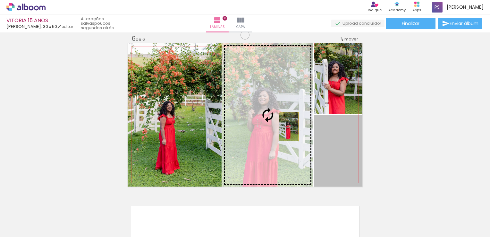
drag, startPoint x: 339, startPoint y: 143, endPoint x: 269, endPoint y: 120, distance: 73.9
click at [0, 0] on slot at bounding box center [0, 0] width 0 height 0
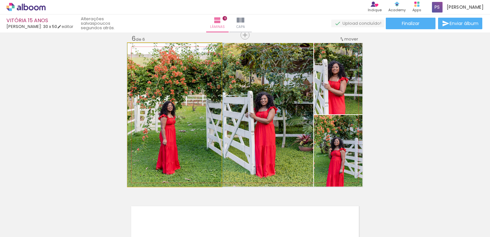
drag, startPoint x: 182, startPoint y: 111, endPoint x: 183, endPoint y: 100, distance: 11.2
drag, startPoint x: 175, startPoint y: 100, endPoint x: 190, endPoint y: 96, distance: 15.3
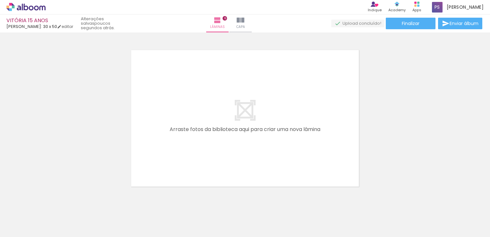
scroll to position [977, 0]
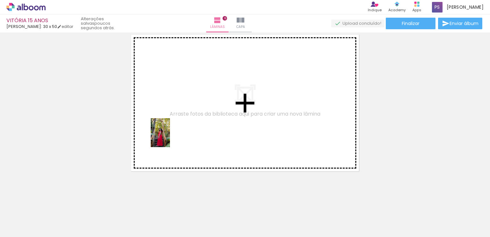
drag, startPoint x: 162, startPoint y: 215, endPoint x: 170, endPoint y: 137, distance: 78.3
click at [170, 137] on quentale-workspace at bounding box center [245, 118] width 490 height 237
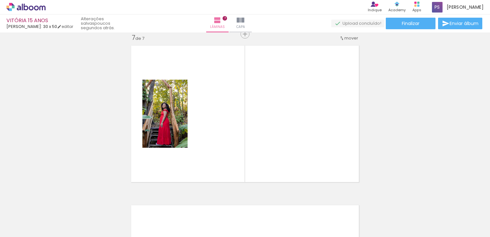
scroll to position [965, 0]
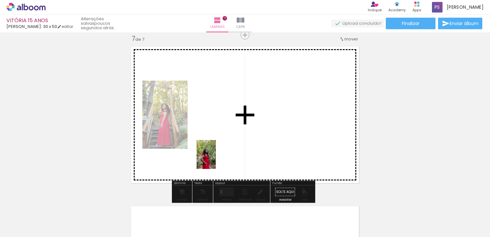
drag, startPoint x: 121, startPoint y: 218, endPoint x: 216, endPoint y: 159, distance: 111.6
click at [216, 159] on quentale-workspace at bounding box center [245, 118] width 490 height 237
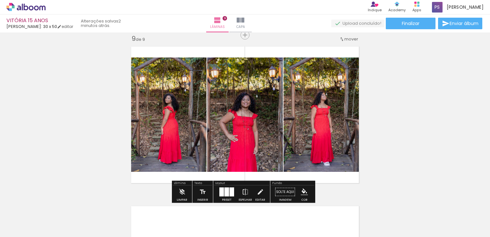
scroll to position [0, 3332]
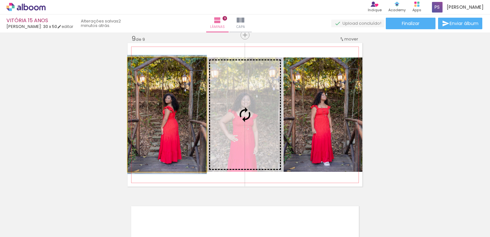
drag, startPoint x: 193, startPoint y: 107, endPoint x: 222, endPoint y: 107, distance: 28.6
click at [0, 0] on slot at bounding box center [0, 0] width 0 height 0
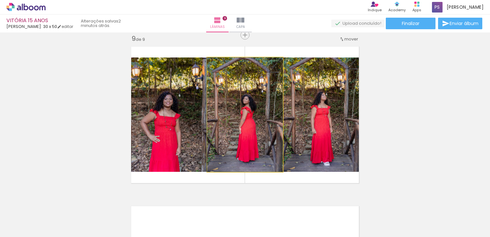
drag, startPoint x: 235, startPoint y: 108, endPoint x: 228, endPoint y: 107, distance: 6.9
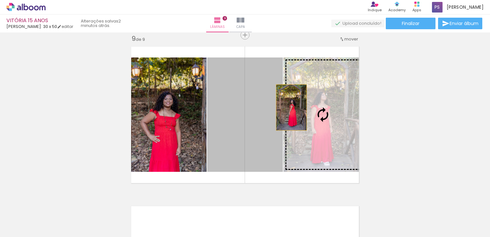
drag, startPoint x: 230, startPoint y: 107, endPoint x: 292, endPoint y: 107, distance: 61.6
click at [0, 0] on slot at bounding box center [0, 0] width 0 height 0
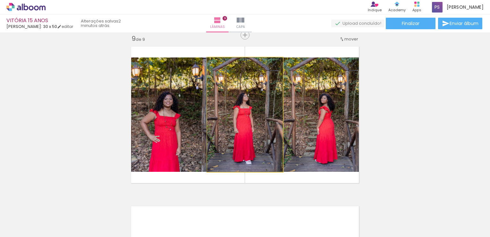
drag, startPoint x: 262, startPoint y: 107, endPoint x: 239, endPoint y: 104, distance: 23.0
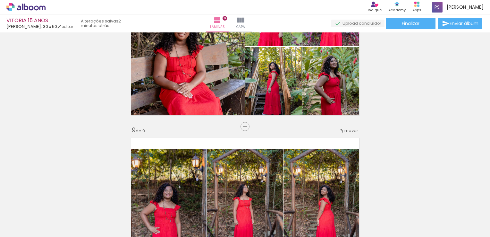
scroll to position [1187, 0]
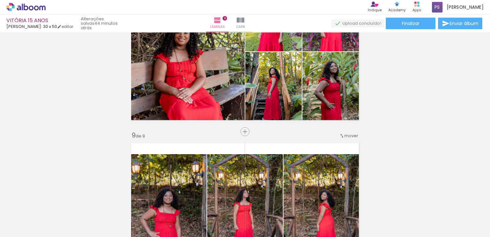
scroll to position [0, 3332]
